Goal: Check status: Check status

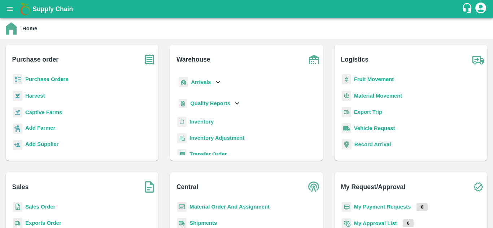
click at [370, 78] on b "Fruit Movement" at bounding box center [374, 79] width 40 height 6
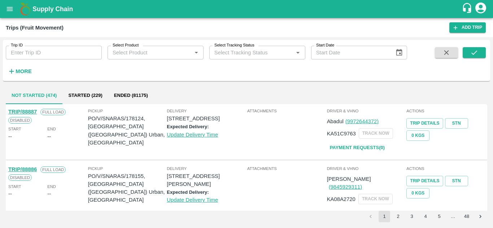
click at [31, 55] on input "Trip ID" at bounding box center [54, 53] width 96 height 14
click at [13, 55] on input "Trip ID" at bounding box center [54, 53] width 96 height 14
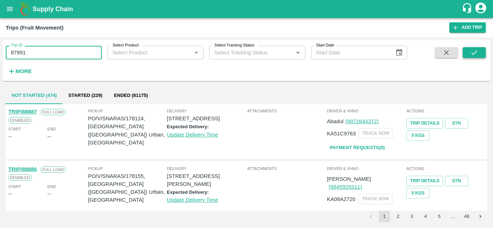
type input "87991"
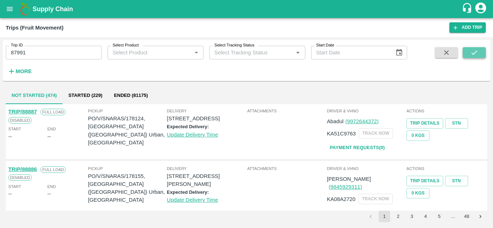
click at [476, 52] on icon "submit" at bounding box center [474, 52] width 6 height 4
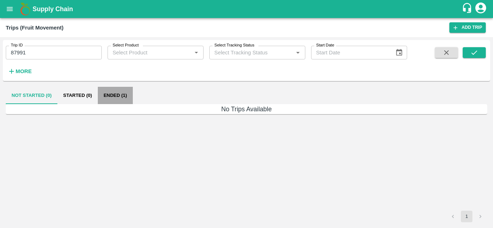
click at [116, 95] on button "Ended (1)" at bounding box center [115, 95] width 35 height 17
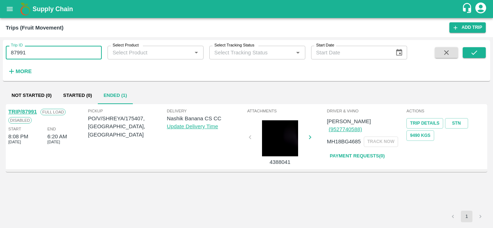
click at [66, 53] on input "87991" at bounding box center [54, 53] width 96 height 14
click at [478, 52] on button "submit" at bounding box center [473, 52] width 23 height 11
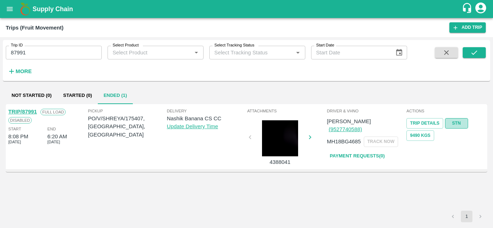
click at [458, 123] on link "STN" at bounding box center [456, 123] width 23 height 10
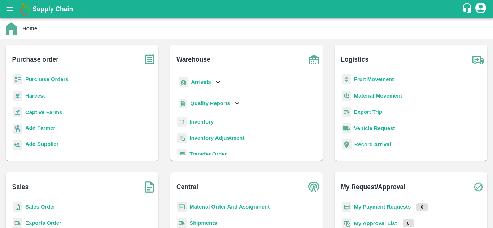
click at [54, 79] on b "Purchase Orders" at bounding box center [46, 79] width 43 height 6
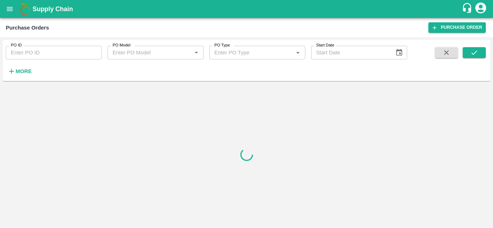
click at [18, 52] on input "PO ID" at bounding box center [54, 53] width 96 height 14
paste input "175407"
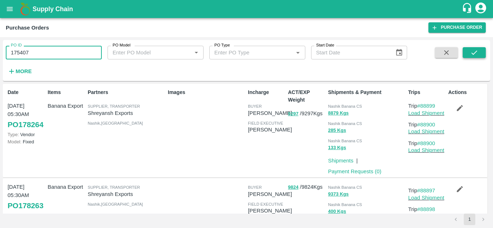
type input "175407"
click at [475, 52] on icon "submit" at bounding box center [474, 53] width 8 height 8
